Goal: Task Accomplishment & Management: Manage account settings

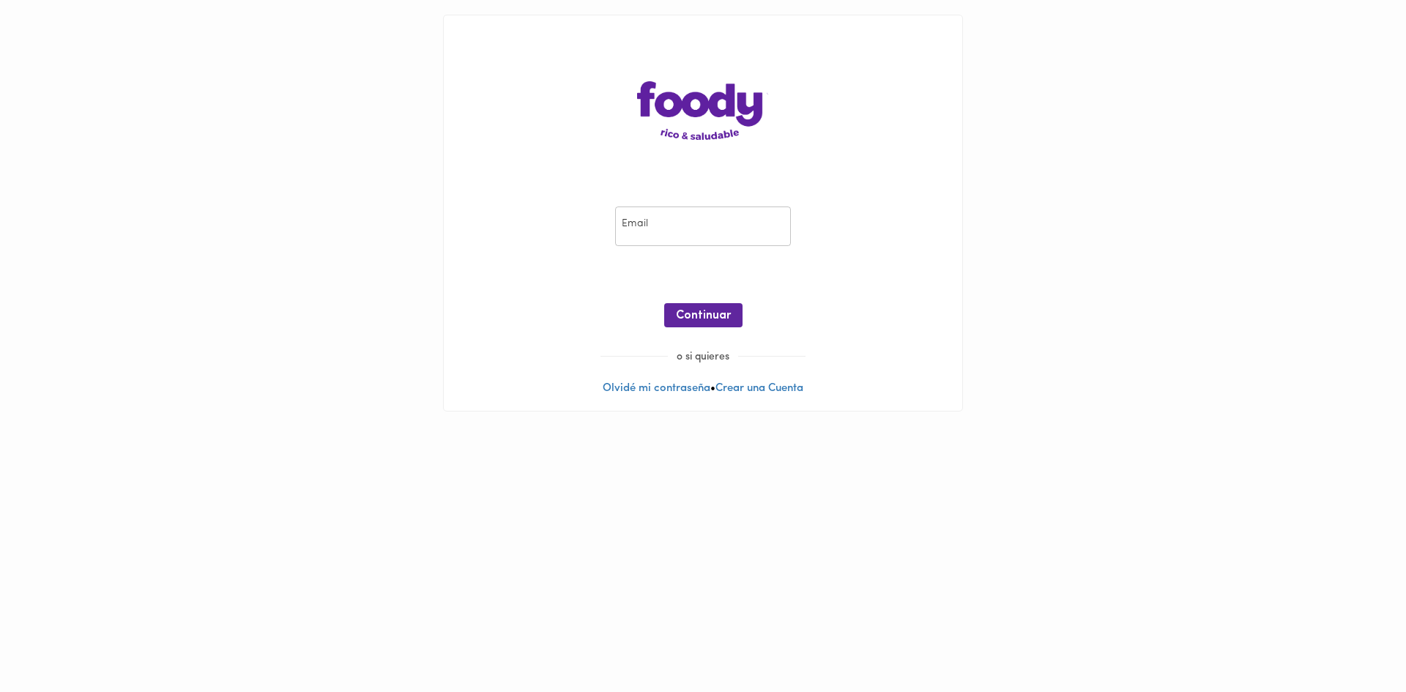
click at [655, 250] on div "Email Email ¡Oops! Recuperar Clave Continuar" at bounding box center [702, 270] width 489 height 158
click at [681, 239] on input "email" at bounding box center [703, 227] width 176 height 40
type input "[EMAIL_ADDRESS][DOMAIN_NAME]"
click at [689, 323] on span "Continuar" at bounding box center [703, 316] width 55 height 14
click at [670, 389] on link "Olvidé mi contraseña" at bounding box center [657, 388] width 108 height 11
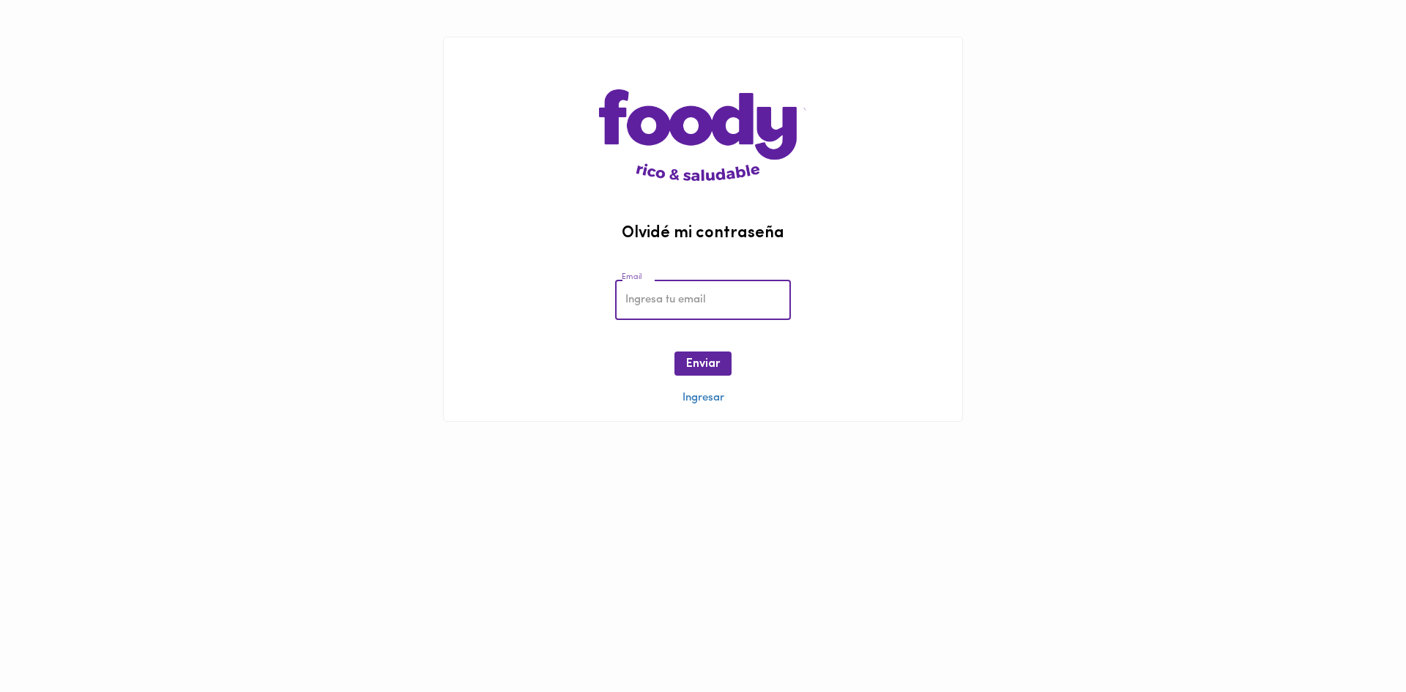
click at [680, 294] on input "email" at bounding box center [703, 300] width 176 height 40
type input "[EMAIL_ADDRESS][DOMAIN_NAME]"
click at [689, 370] on span "Enviar" at bounding box center [703, 364] width 34 height 14
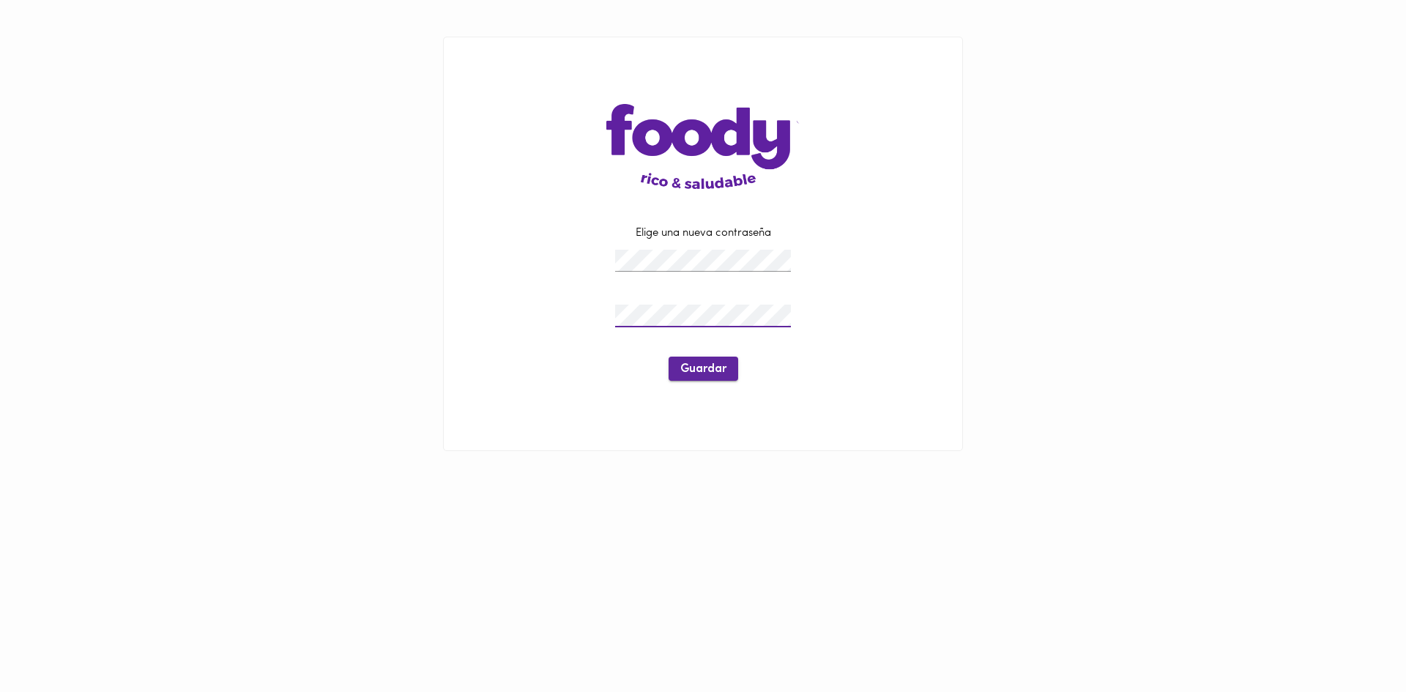
click at [696, 374] on span "Guardar" at bounding box center [703, 370] width 46 height 14
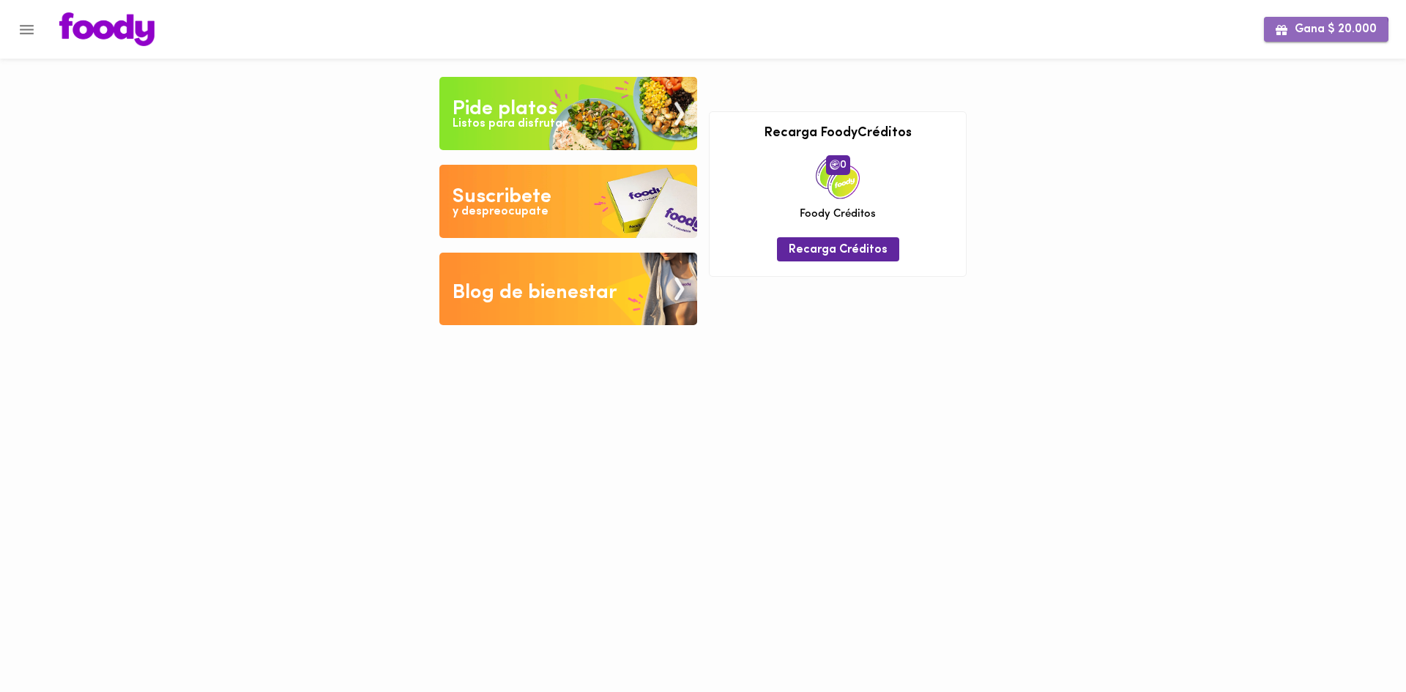
click at [1322, 37] on span "Gana $ 20.000" at bounding box center [1326, 30] width 101 height 14
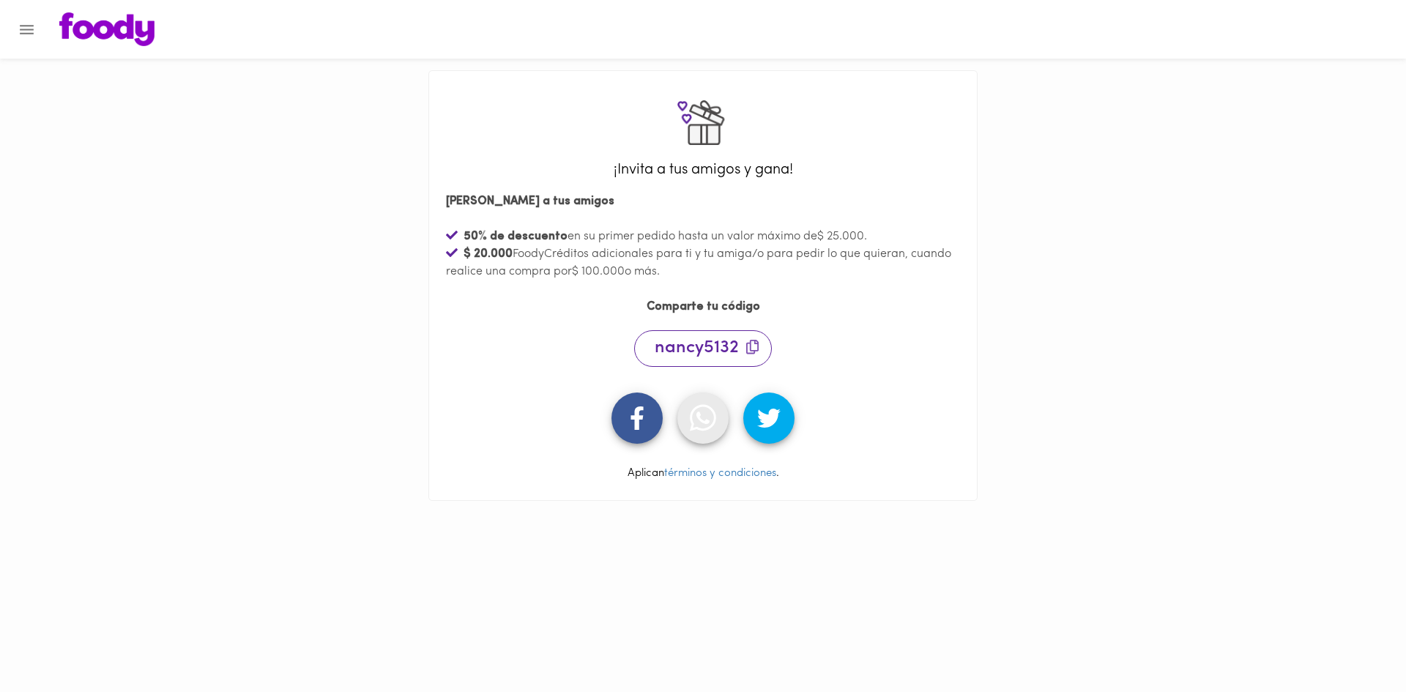
click at [716, 420] on icon "button" at bounding box center [703, 418] width 26 height 26
